Goal: Information Seeking & Learning: Learn about a topic

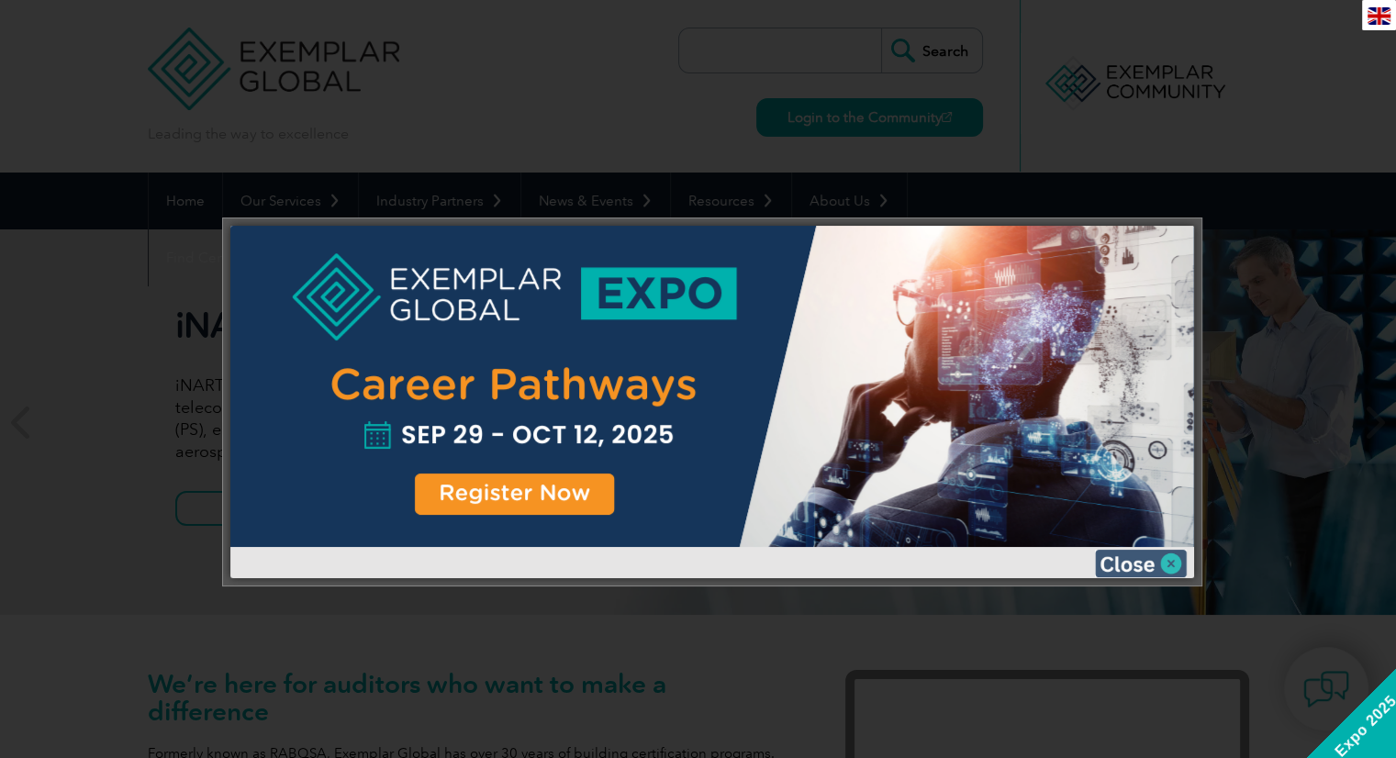
click at [1142, 571] on img at bounding box center [1141, 564] width 92 height 28
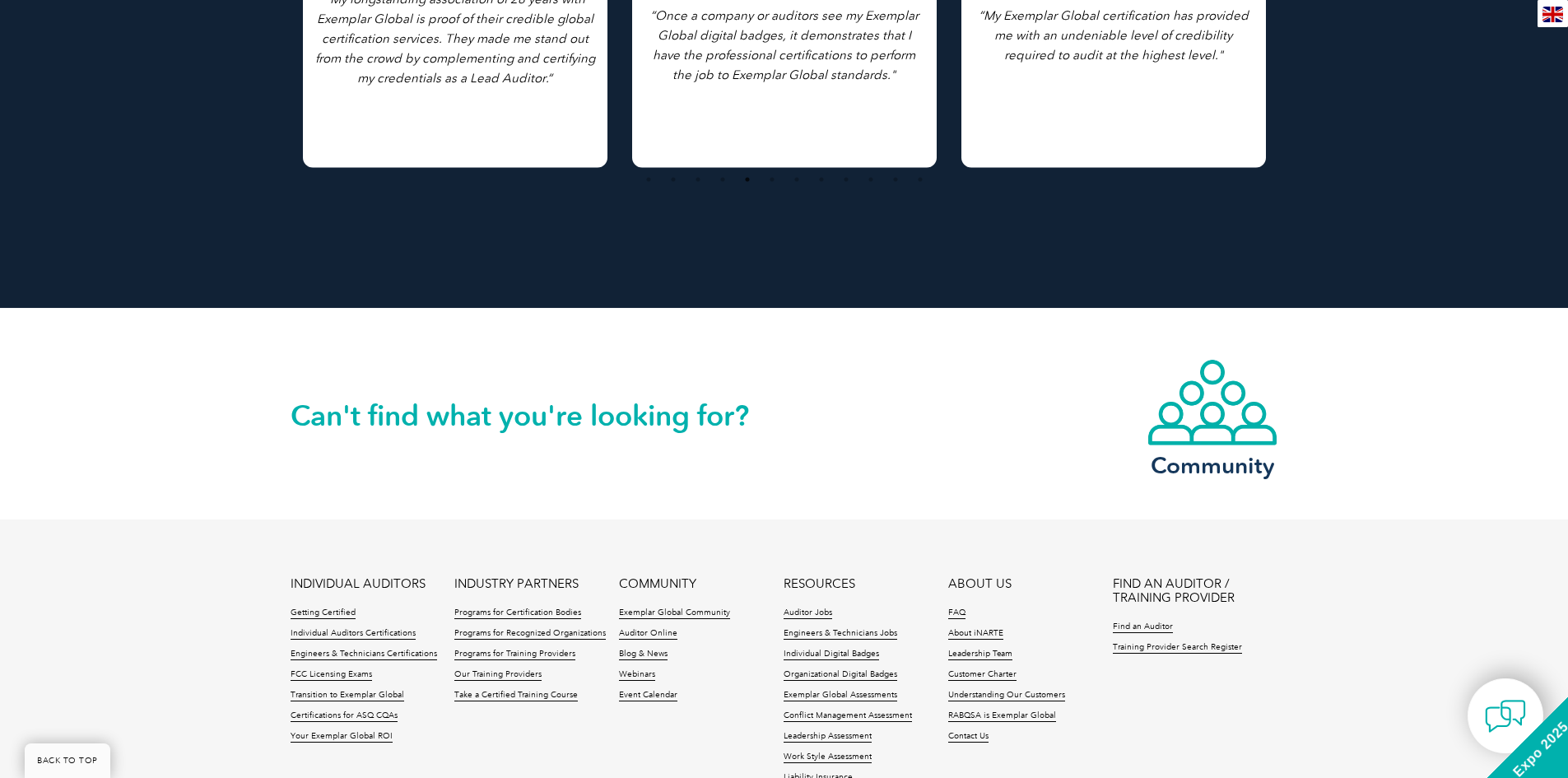
scroll to position [3734, 0]
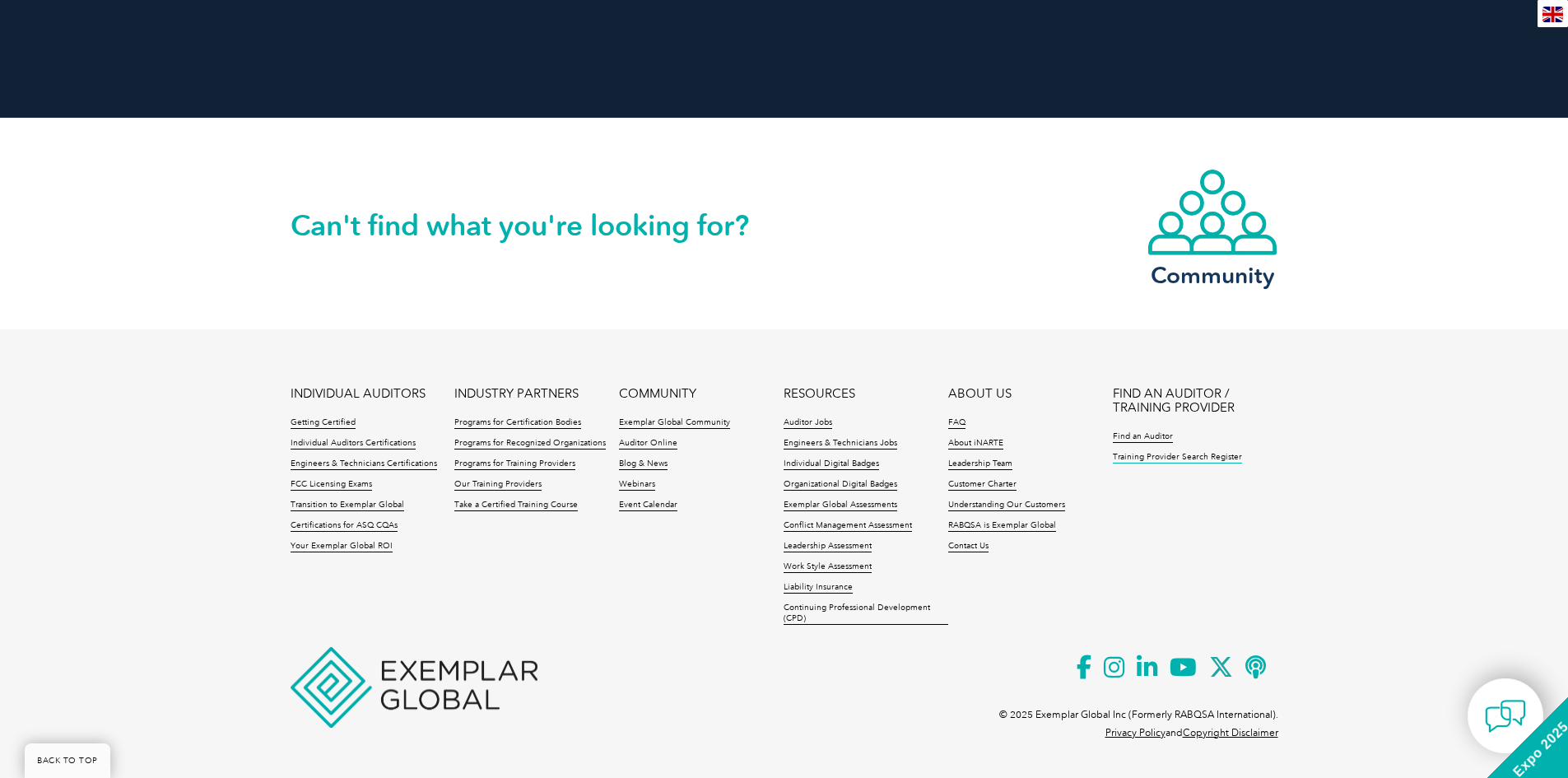
click at [1155, 462] on link "Training Provider Search Register" at bounding box center [1178, 458] width 129 height 12
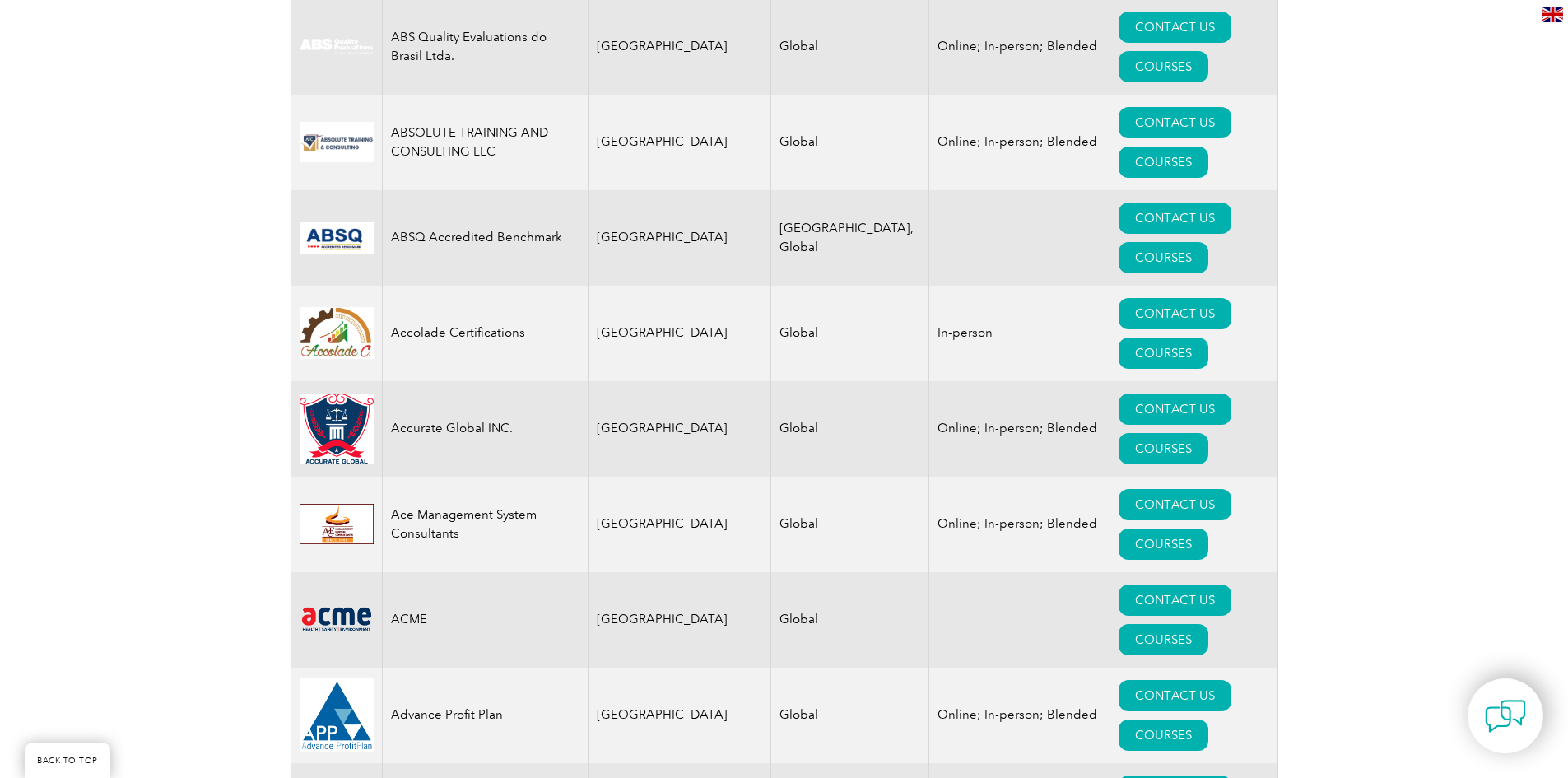
scroll to position [494, 0]
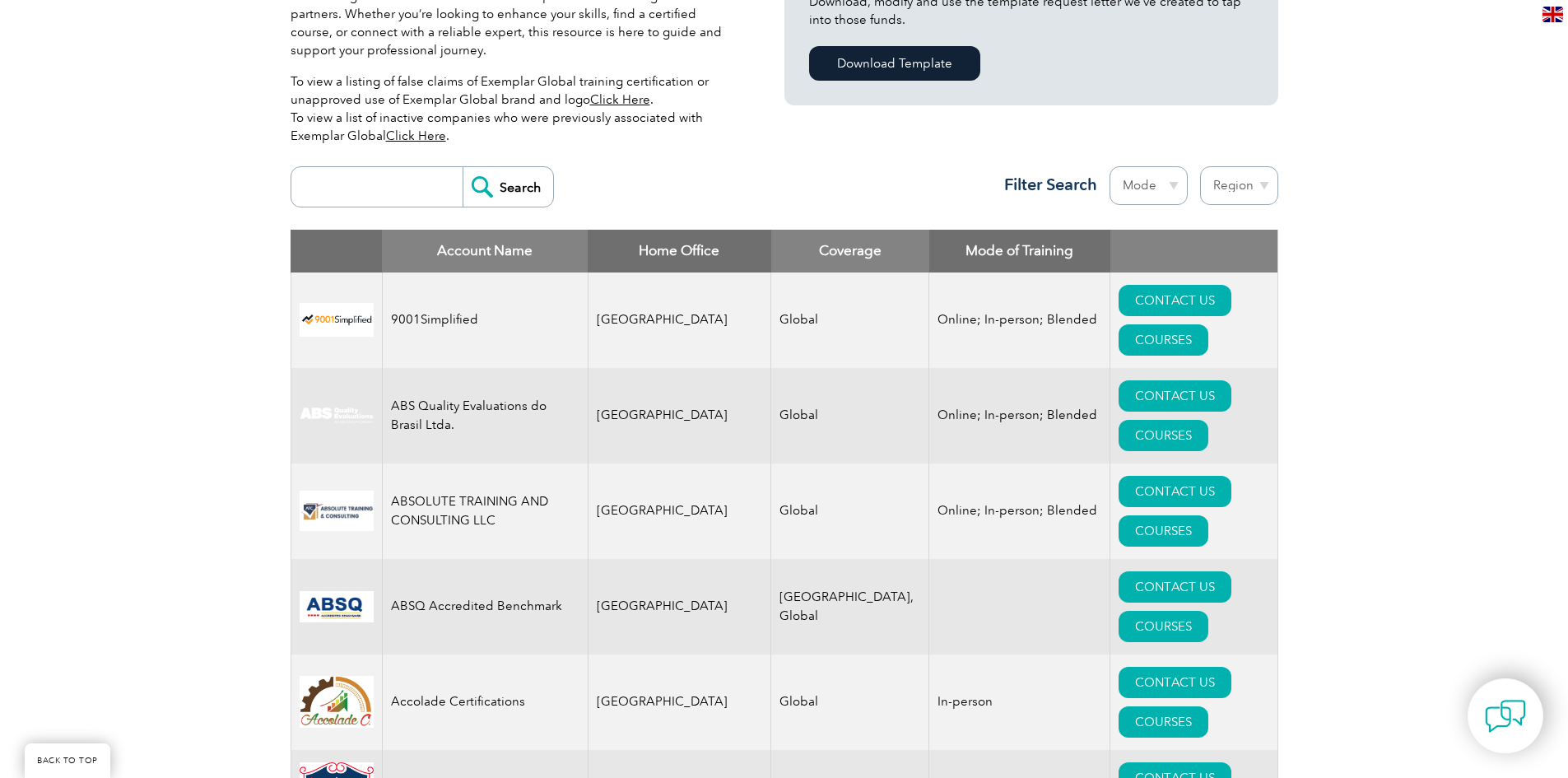
click at [669, 247] on th "Home Office" at bounding box center [679, 251] width 184 height 43
click at [1260, 181] on select "Region [GEOGRAPHIC_DATA] [GEOGRAPHIC_DATA] [GEOGRAPHIC_DATA] [GEOGRAPHIC_DATA] …" at bounding box center [1239, 185] width 78 height 39
select select "[GEOGRAPHIC_DATA]"
click at [1200, 166] on select "Region [GEOGRAPHIC_DATA] [GEOGRAPHIC_DATA] [GEOGRAPHIC_DATA] [GEOGRAPHIC_DATA] …" at bounding box center [1239, 185] width 78 height 39
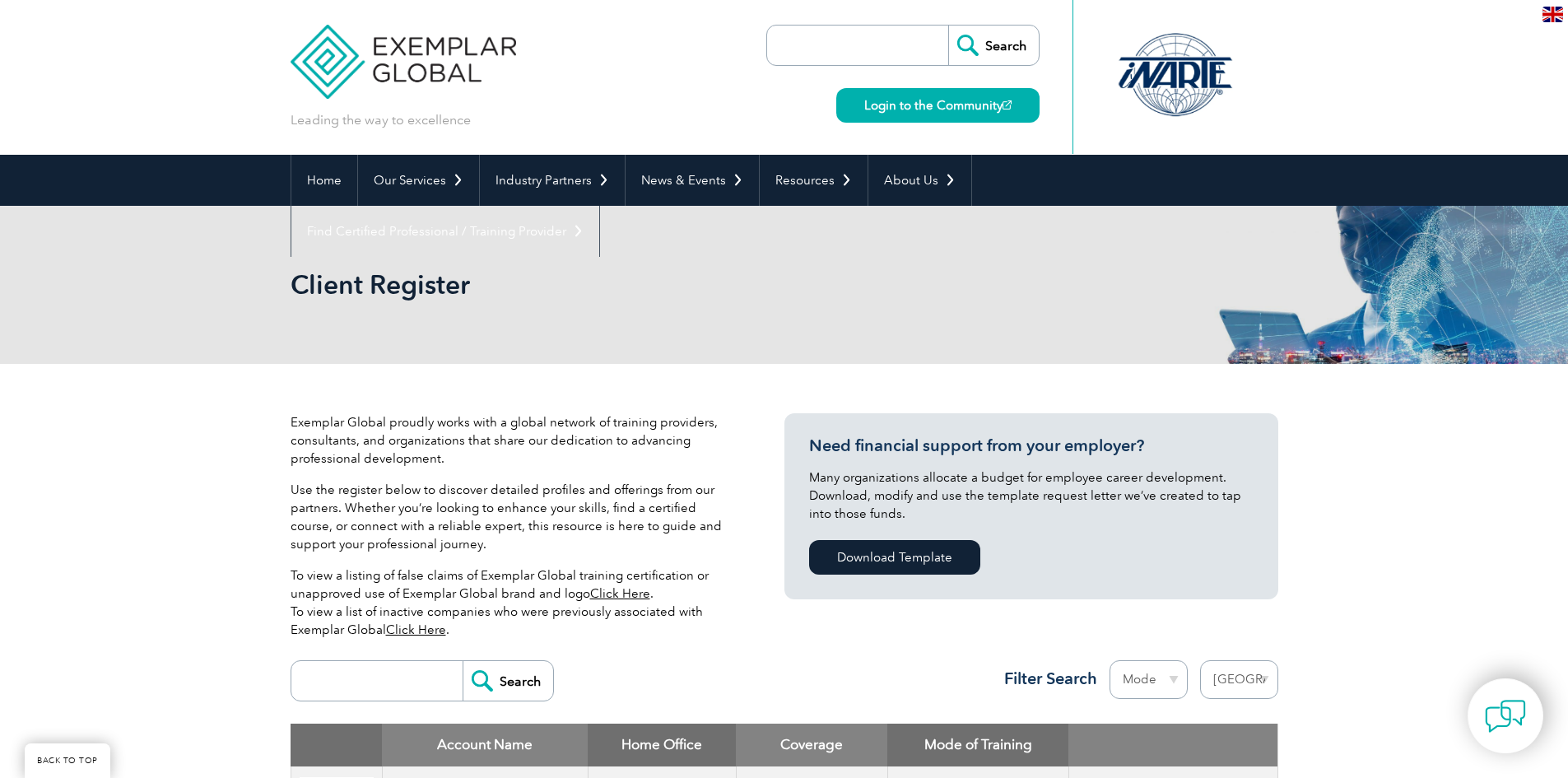
select select "[GEOGRAPHIC_DATA]"
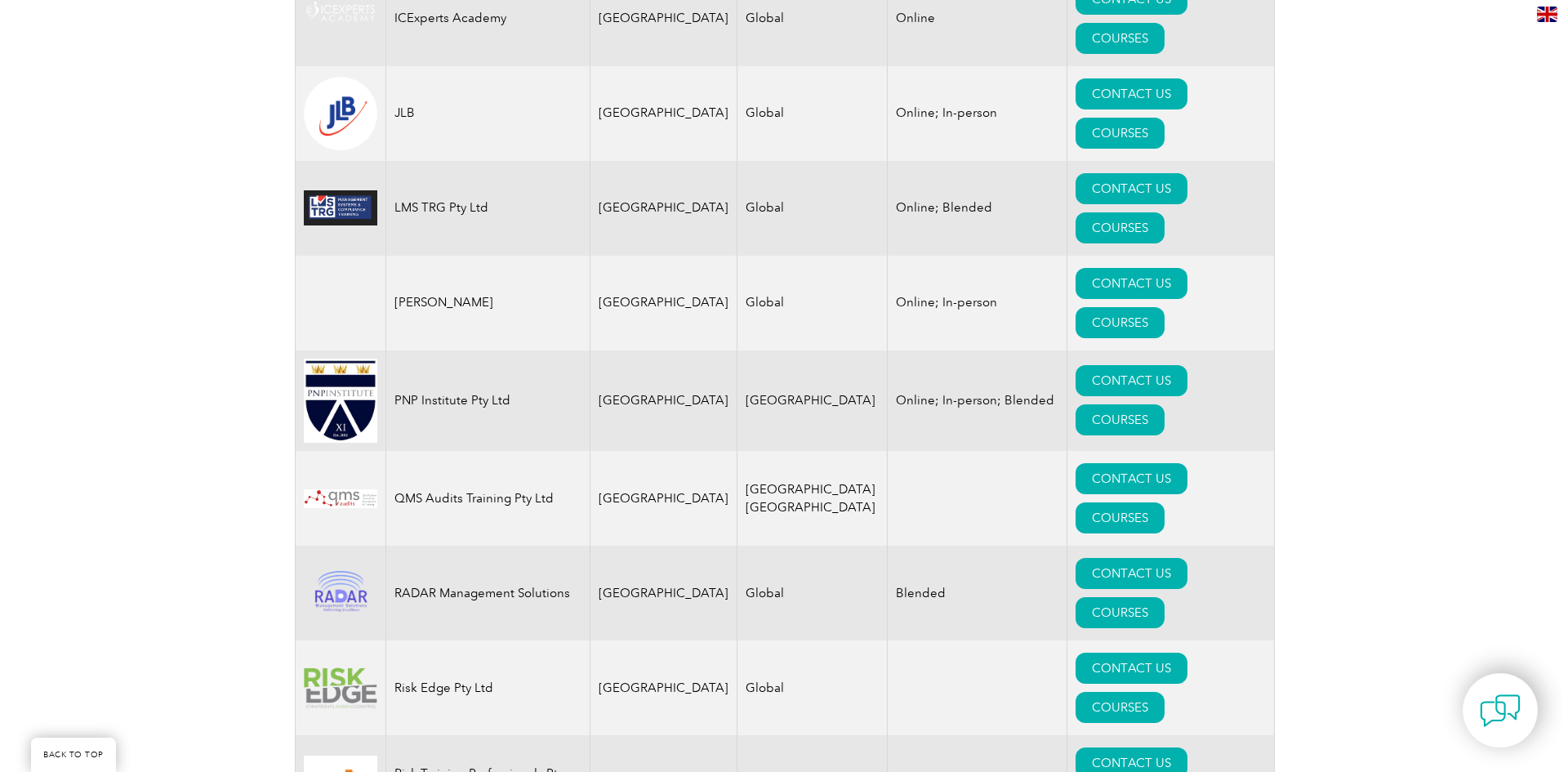
scroll to position [1956, 0]
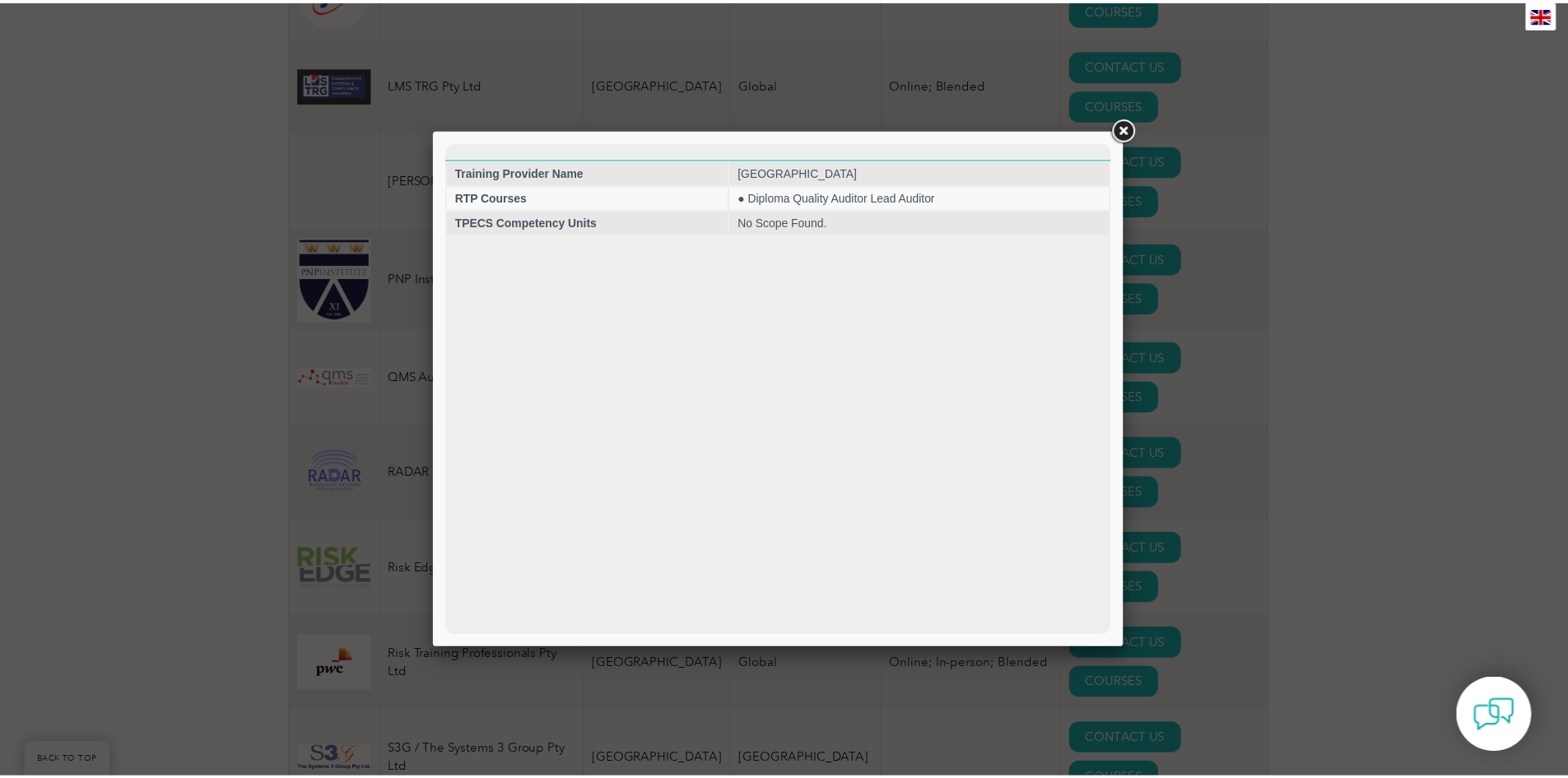
scroll to position [0, 0]
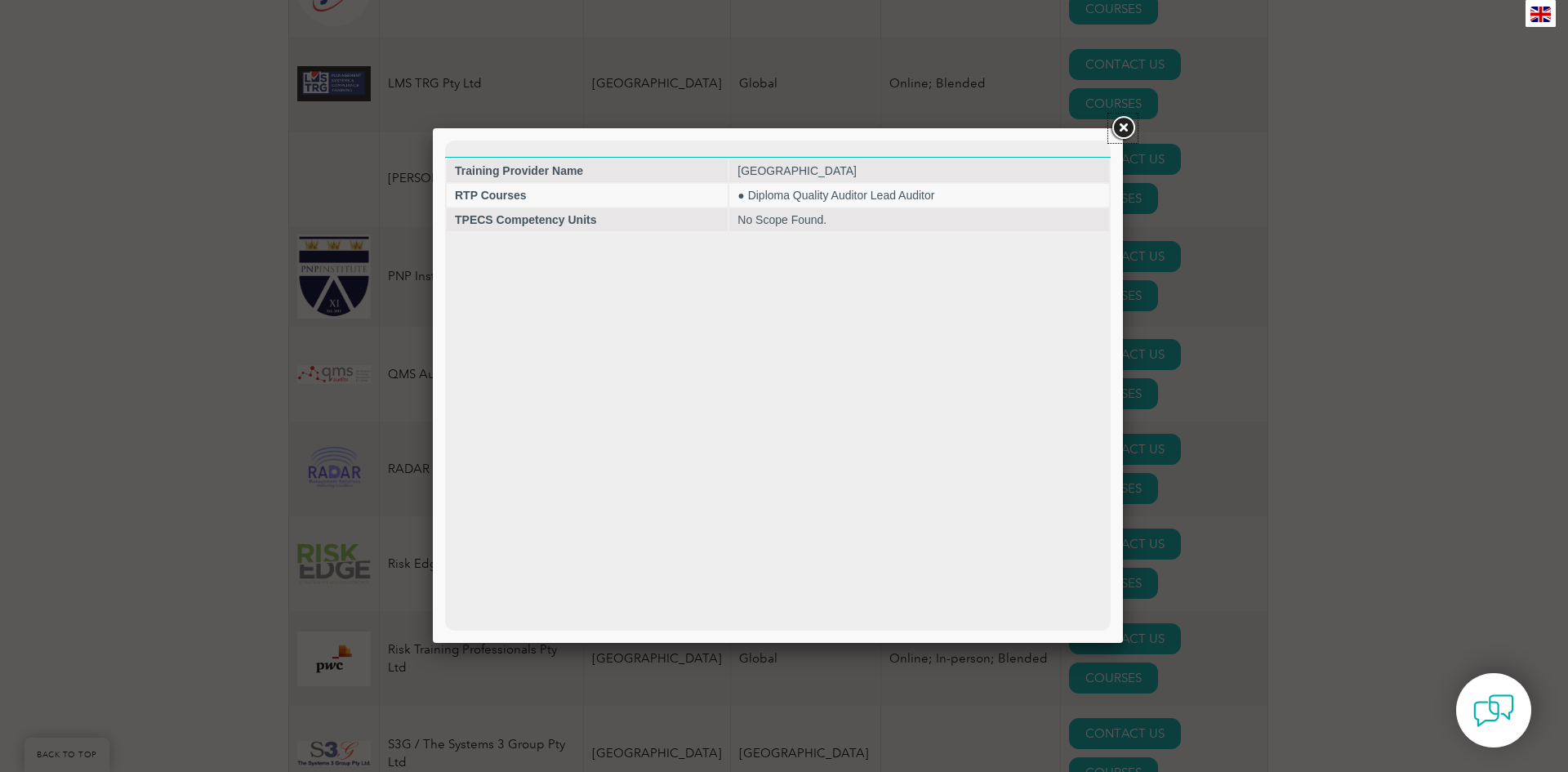
click at [1122, 129] on link at bounding box center [1122, 128] width 29 height 29
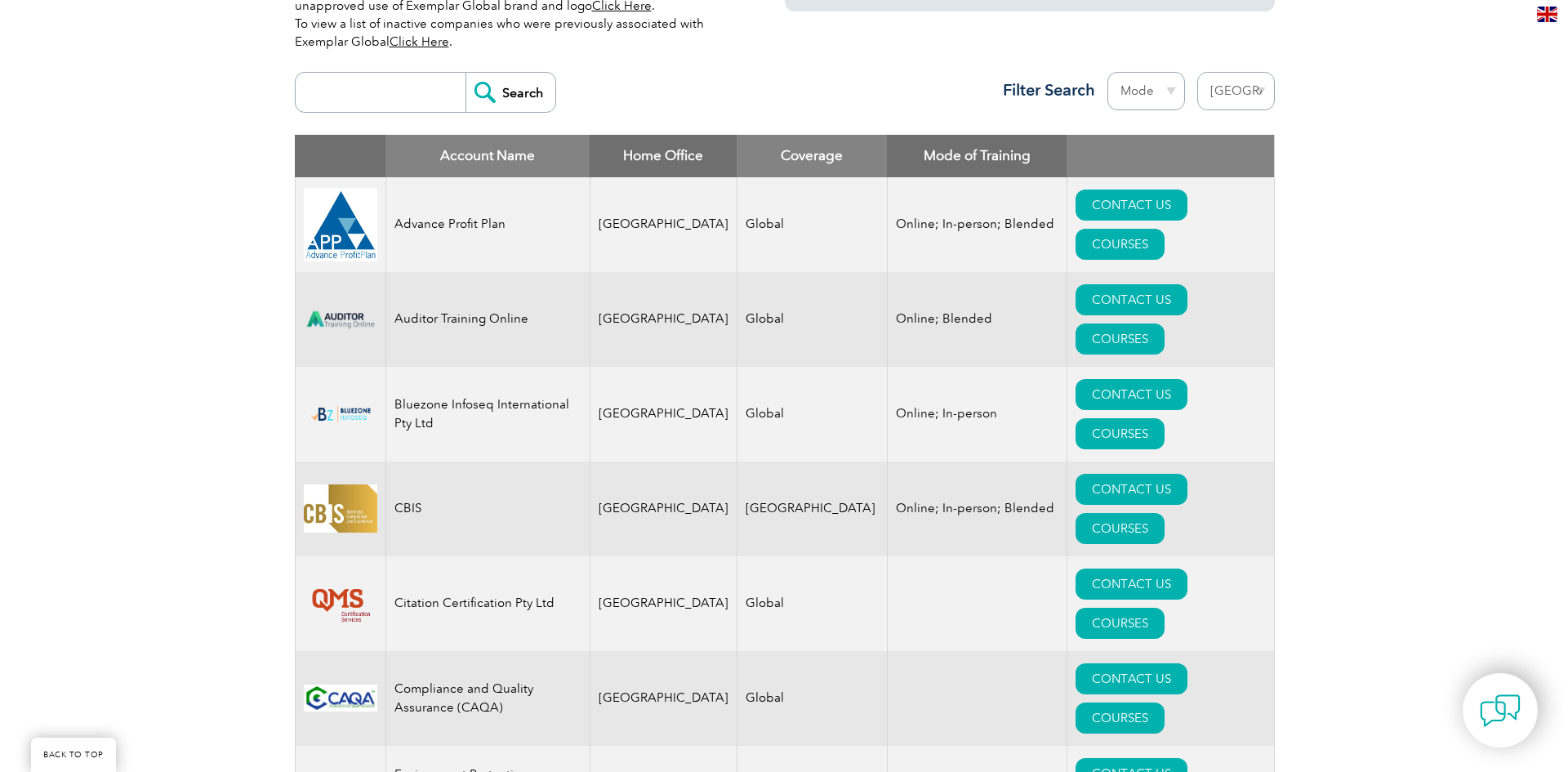
scroll to position [567, 0]
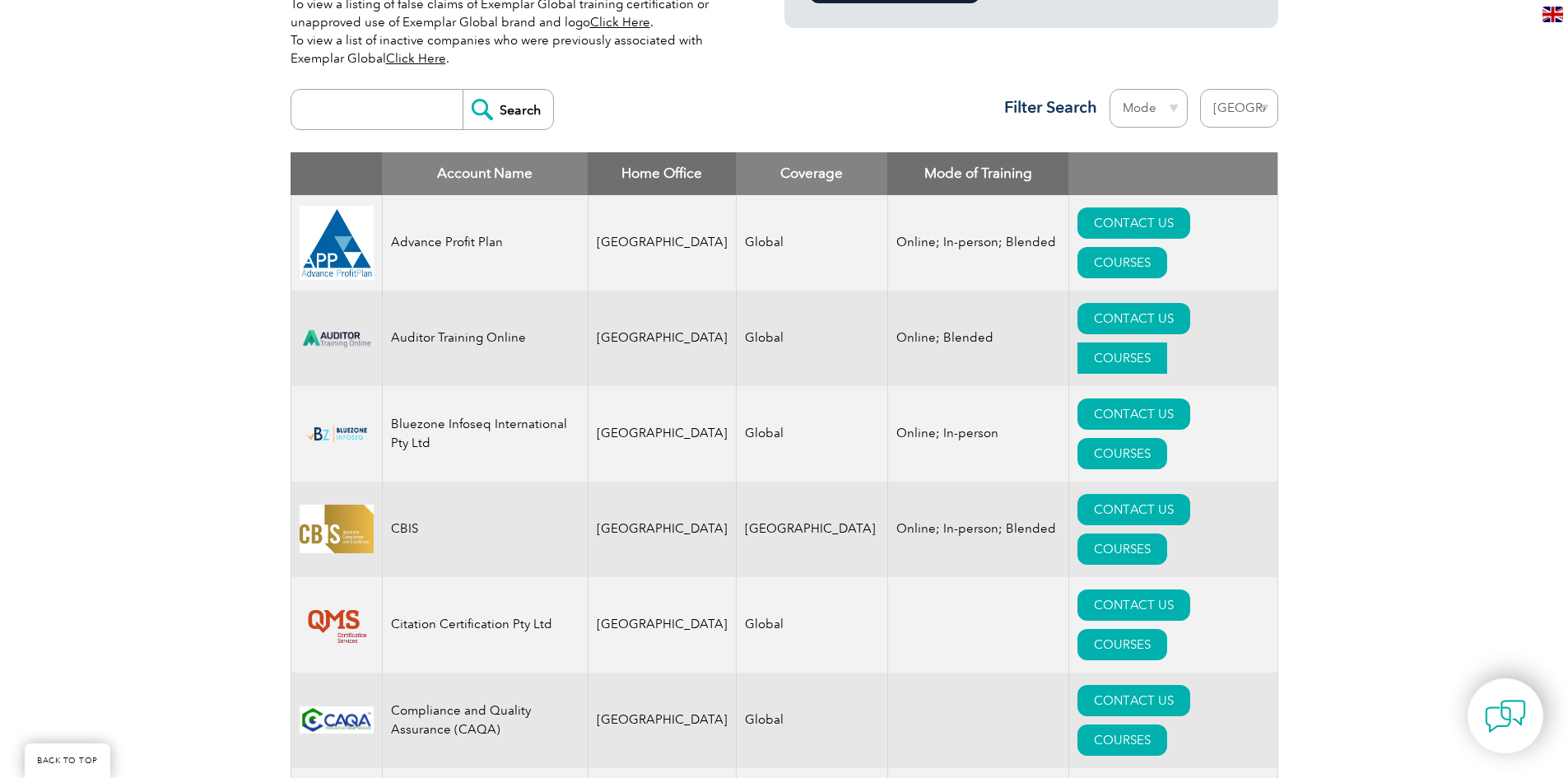
click at [1167, 343] on link "COURSES" at bounding box center [1122, 358] width 90 height 31
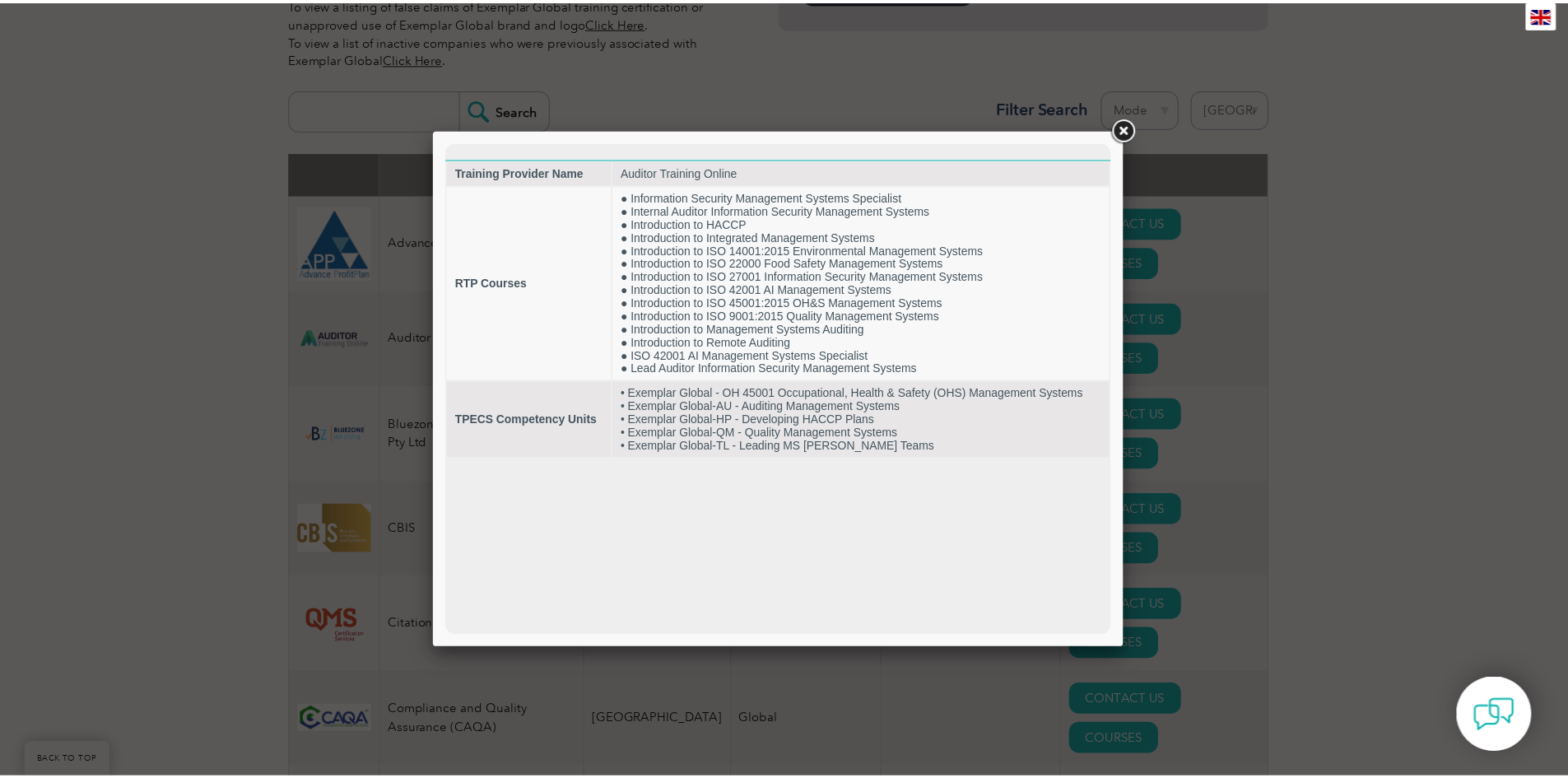
scroll to position [0, 0]
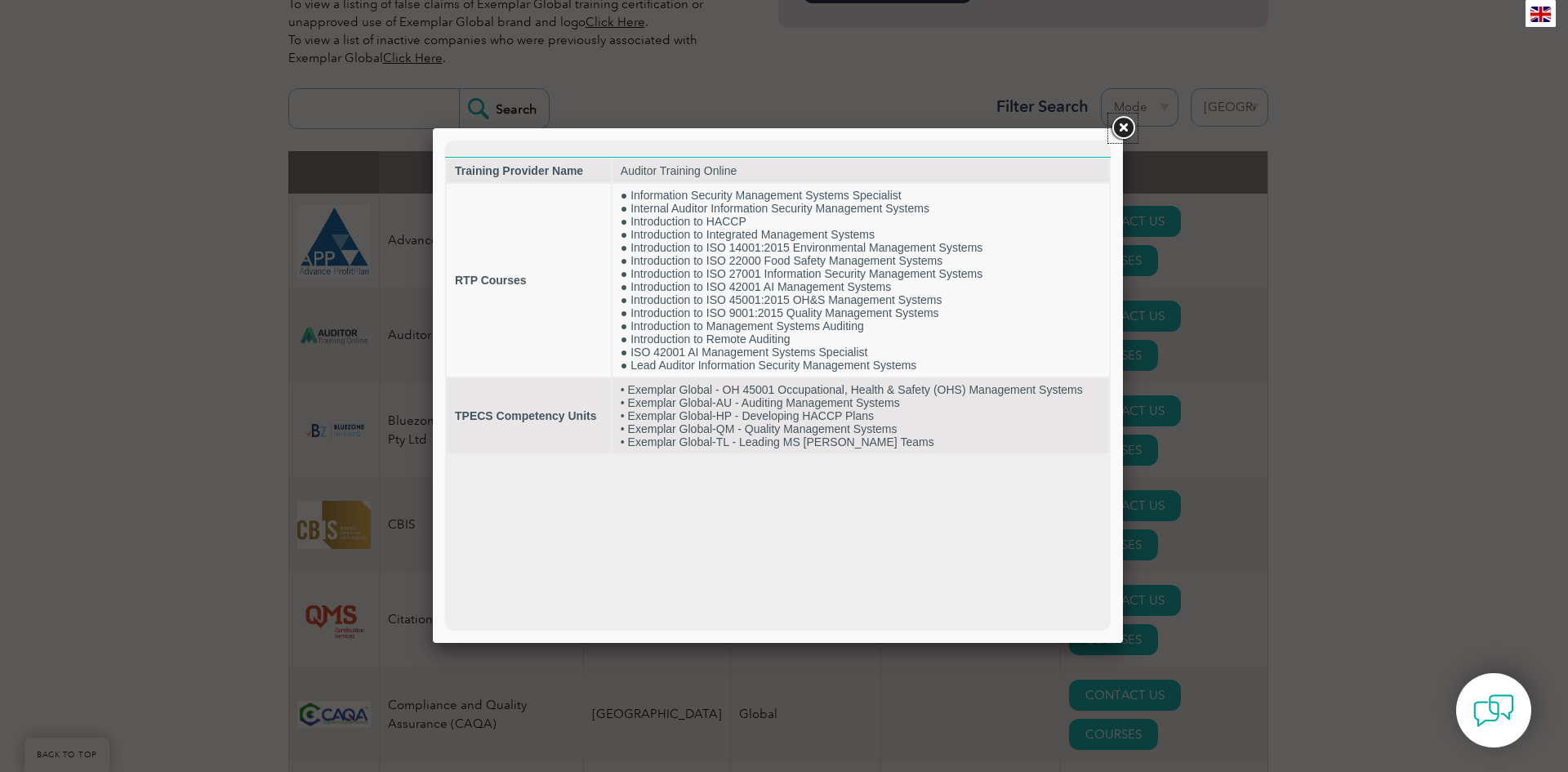
click at [1122, 125] on link at bounding box center [1122, 128] width 29 height 29
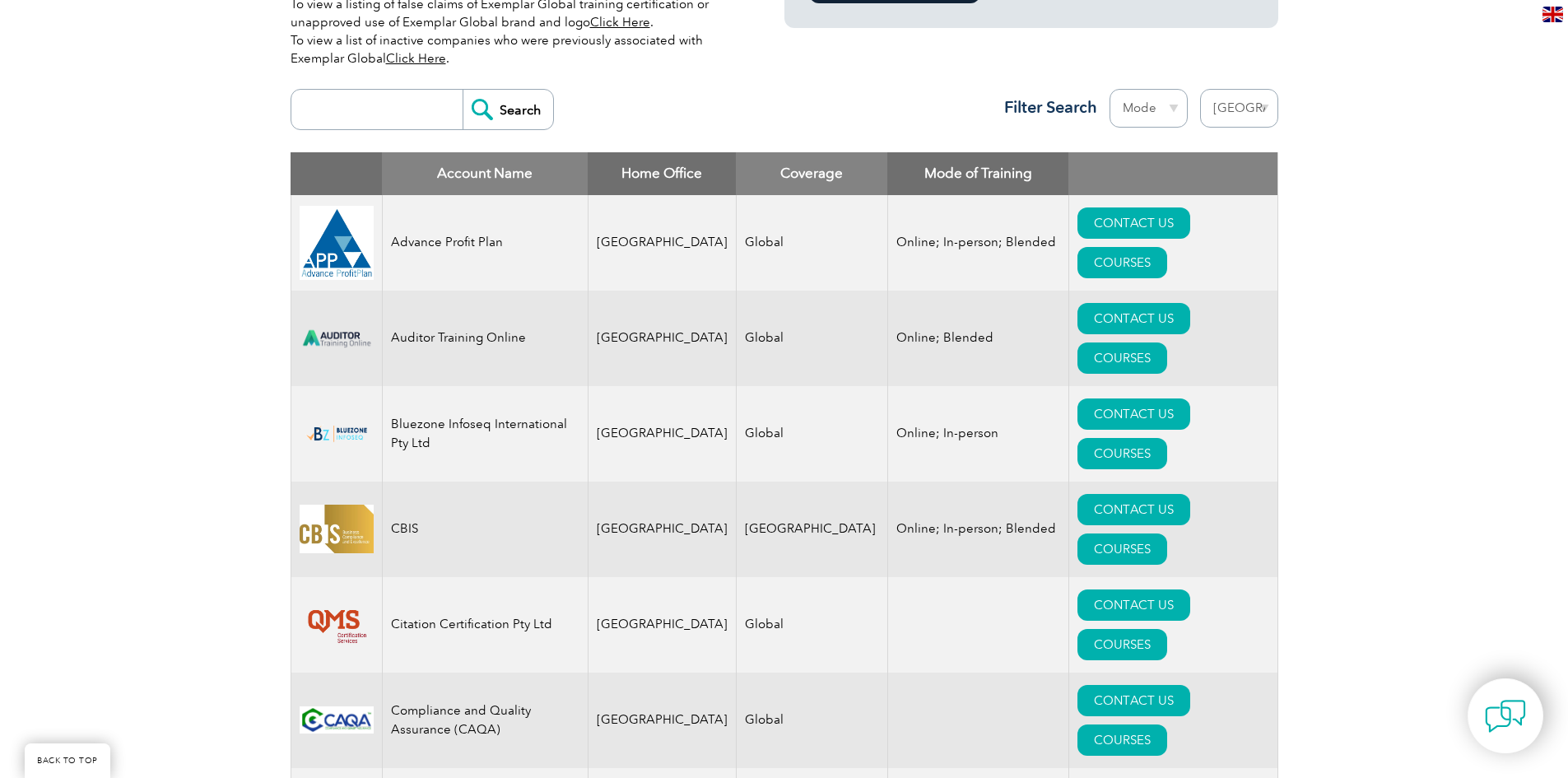
click at [343, 319] on img at bounding box center [336, 337] width 74 height 37
click at [1077, 304] on link "CONTACT US" at bounding box center [1134, 319] width 113 height 31
